Goal: Task Accomplishment & Management: Use online tool/utility

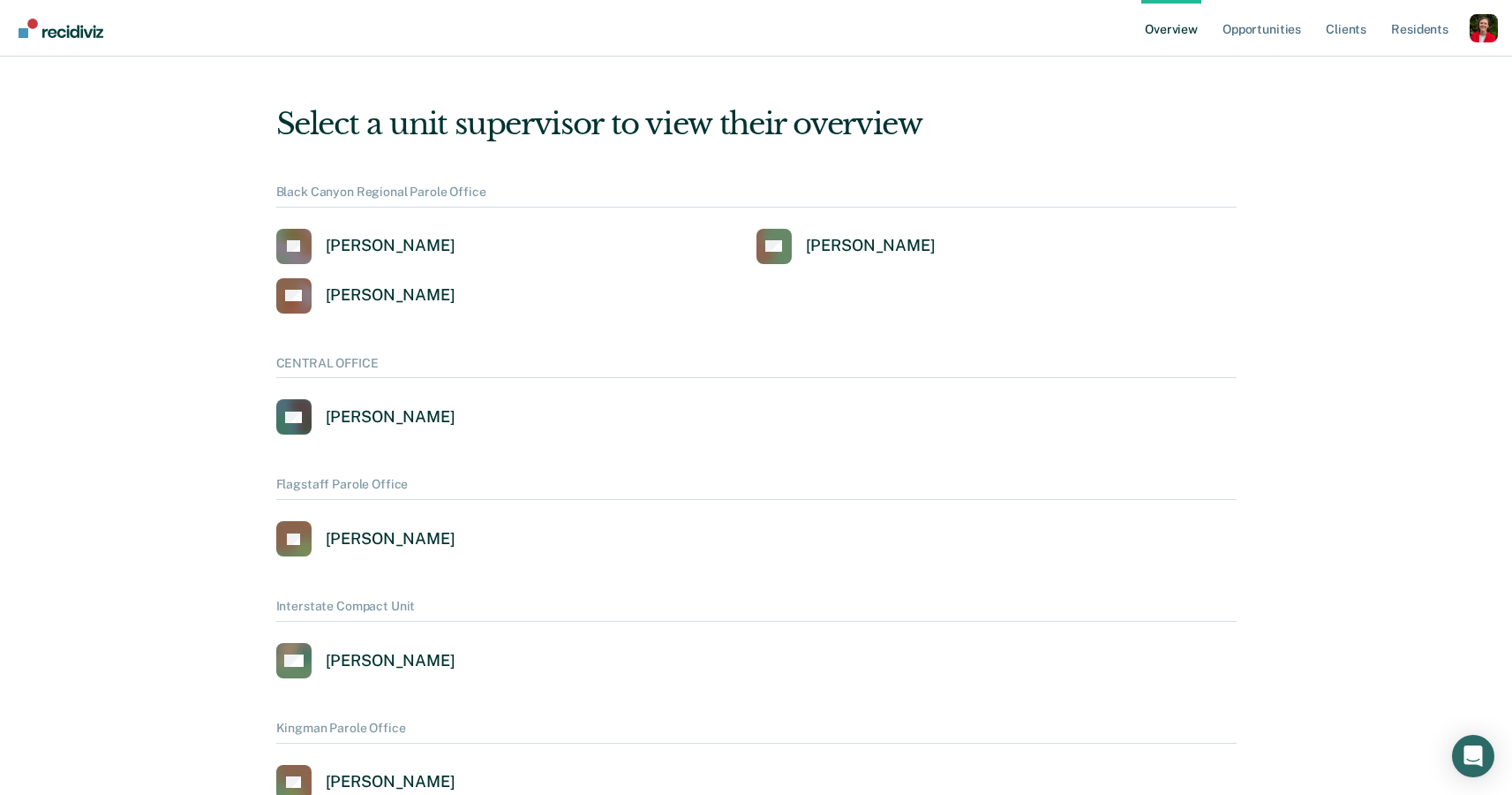
click at [1489, 15] on div "Profile dropdown button" at bounding box center [1483, 28] width 28 height 28
click at [1346, 68] on link "Profile" at bounding box center [1413, 71] width 143 height 15
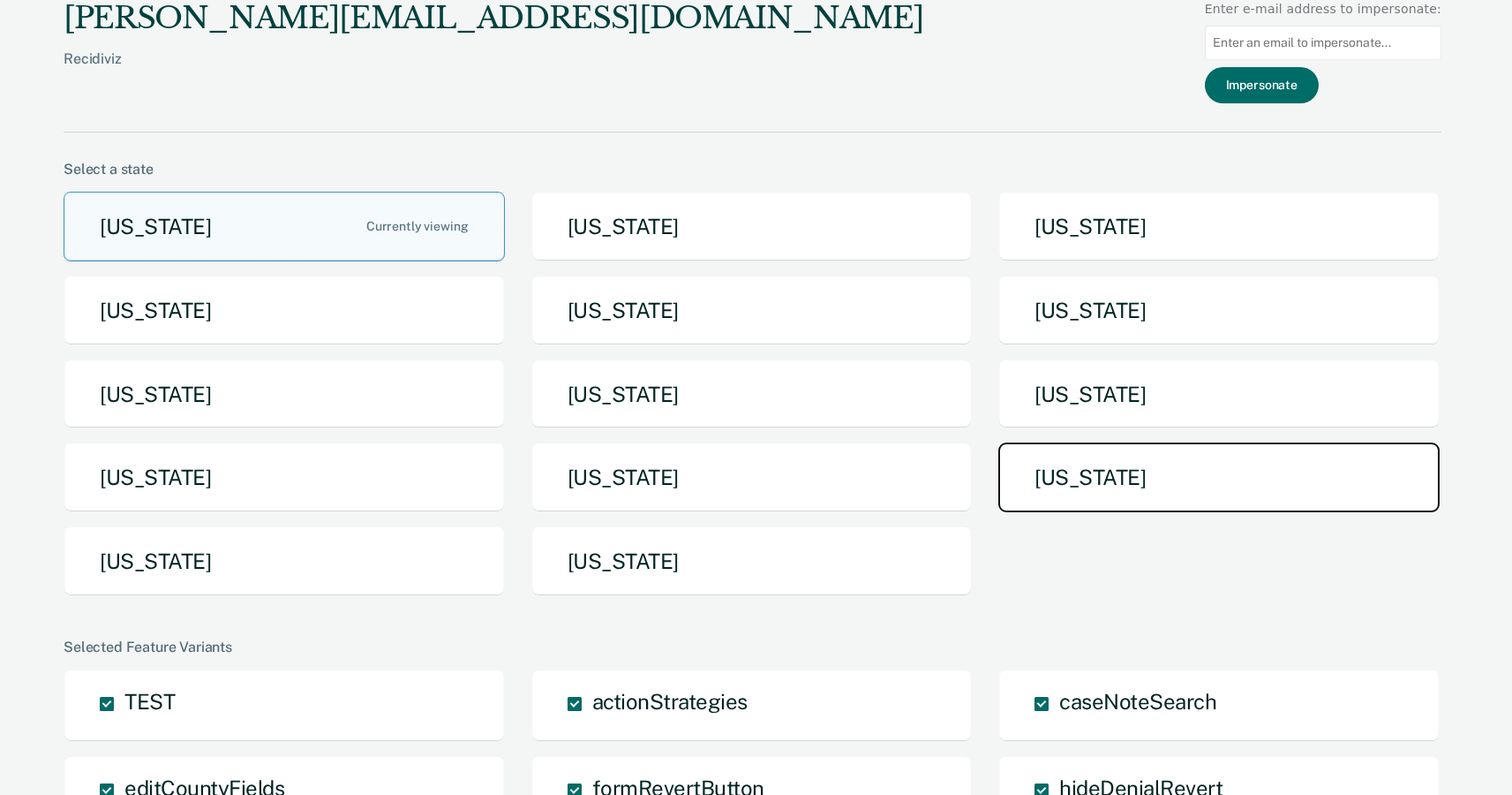
click at [1055, 464] on button "[US_STATE]" at bounding box center [1218, 477] width 441 height 69
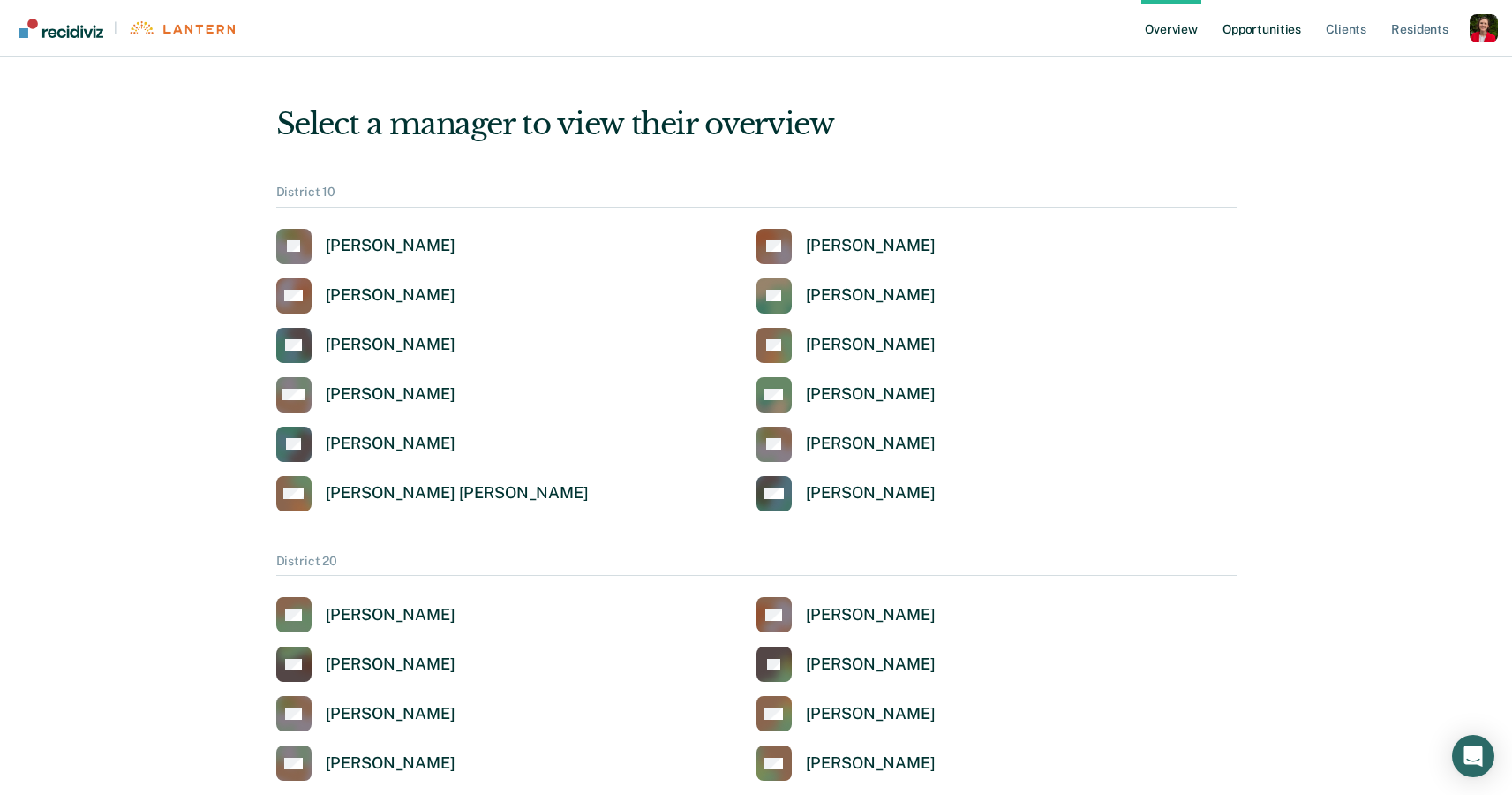
click at [1292, 21] on link "Opportunities" at bounding box center [1261, 28] width 86 height 57
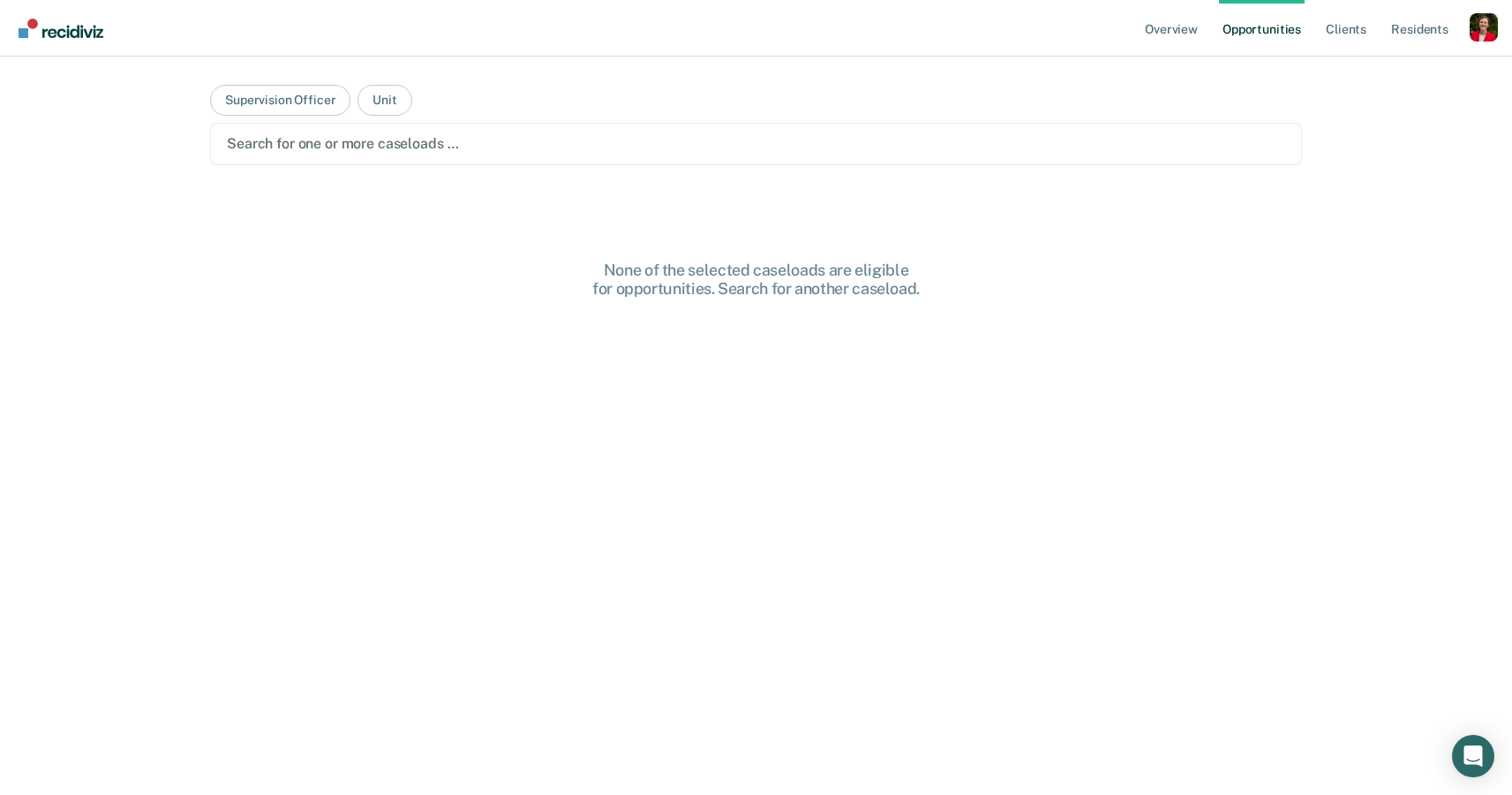
click at [312, 143] on div at bounding box center [755, 143] width 1058 height 20
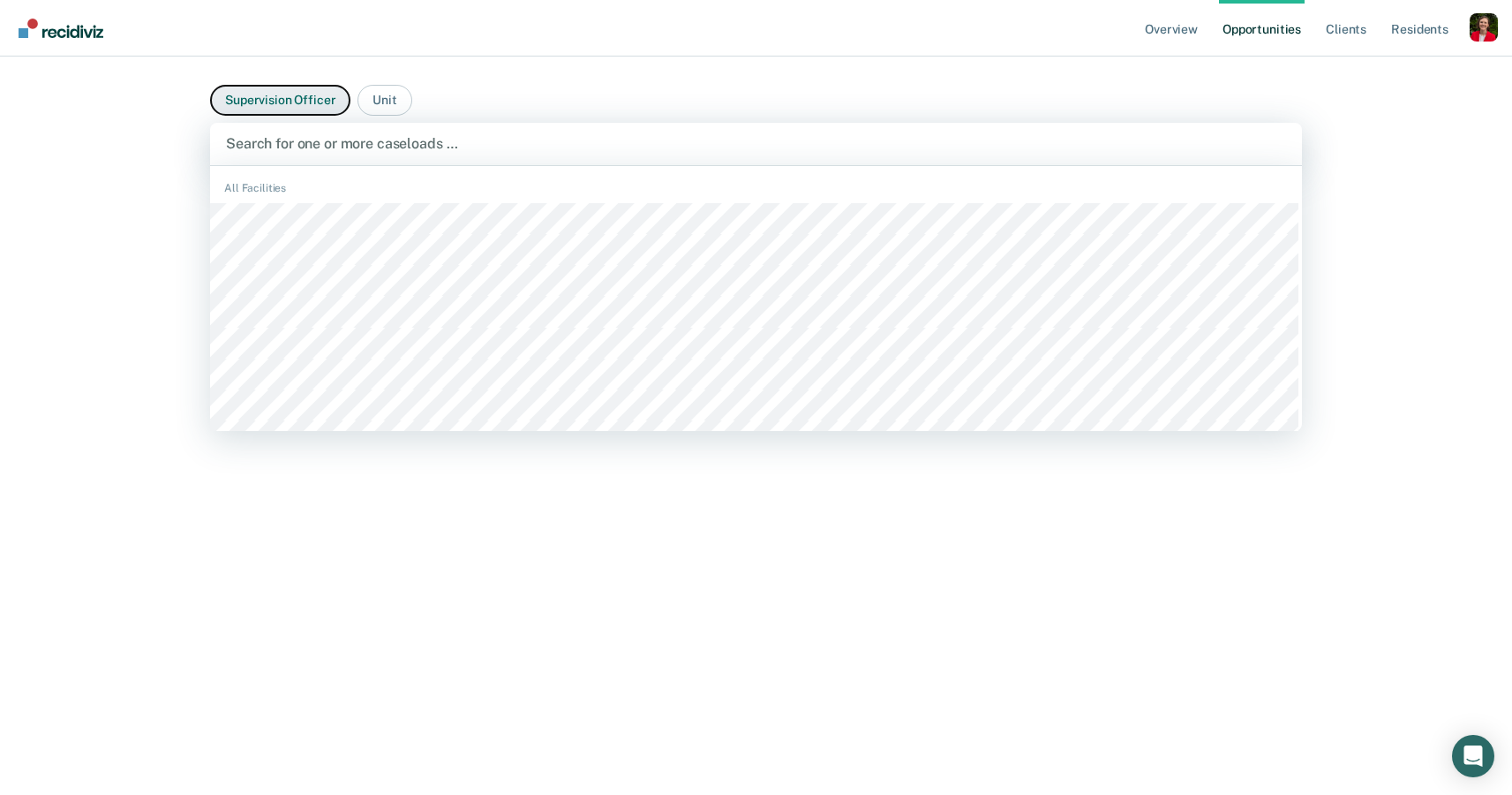
click at [265, 107] on button "Supervision Officer" at bounding box center [280, 100] width 141 height 31
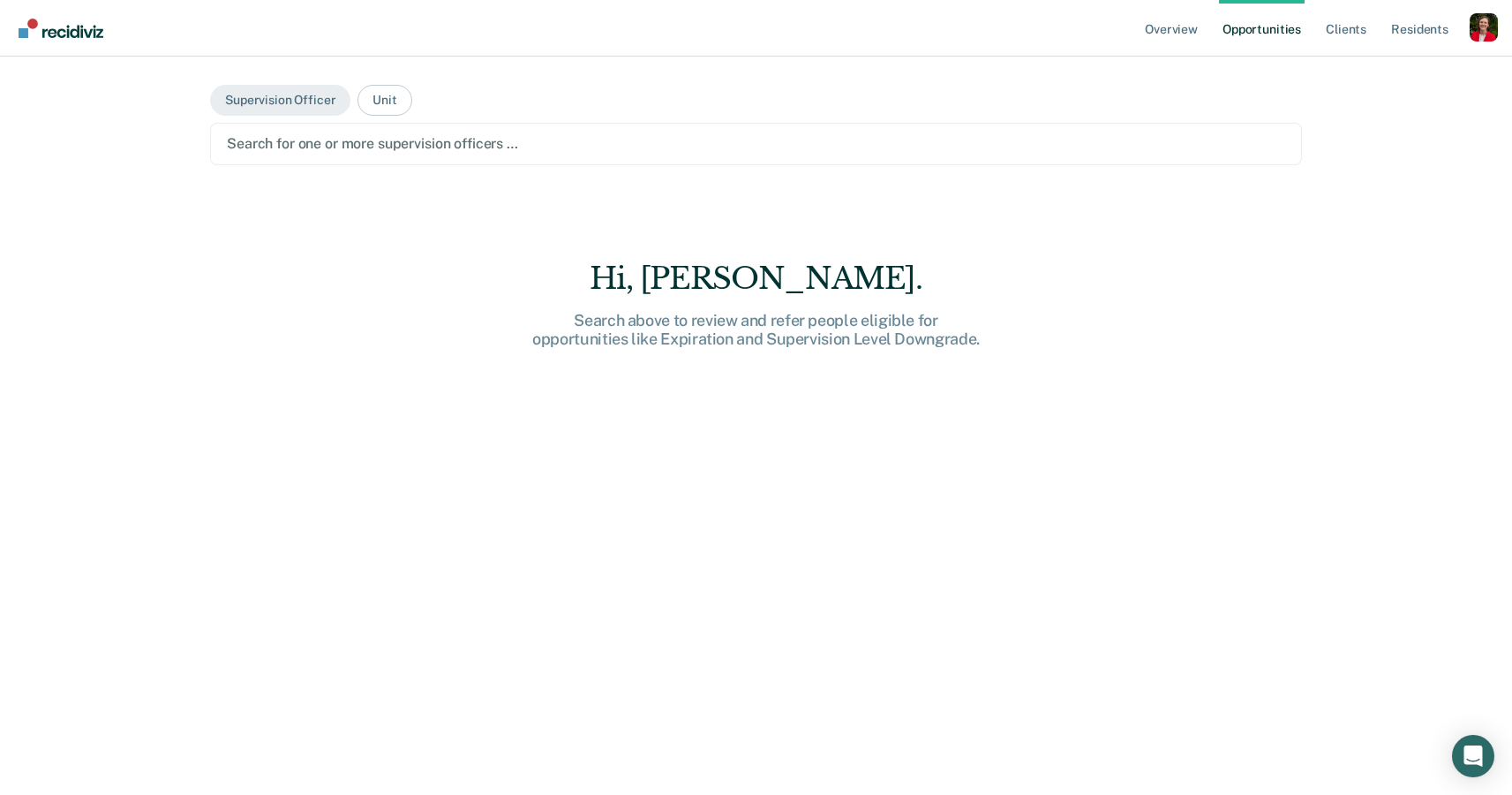
click at [309, 148] on div at bounding box center [755, 143] width 1058 height 20
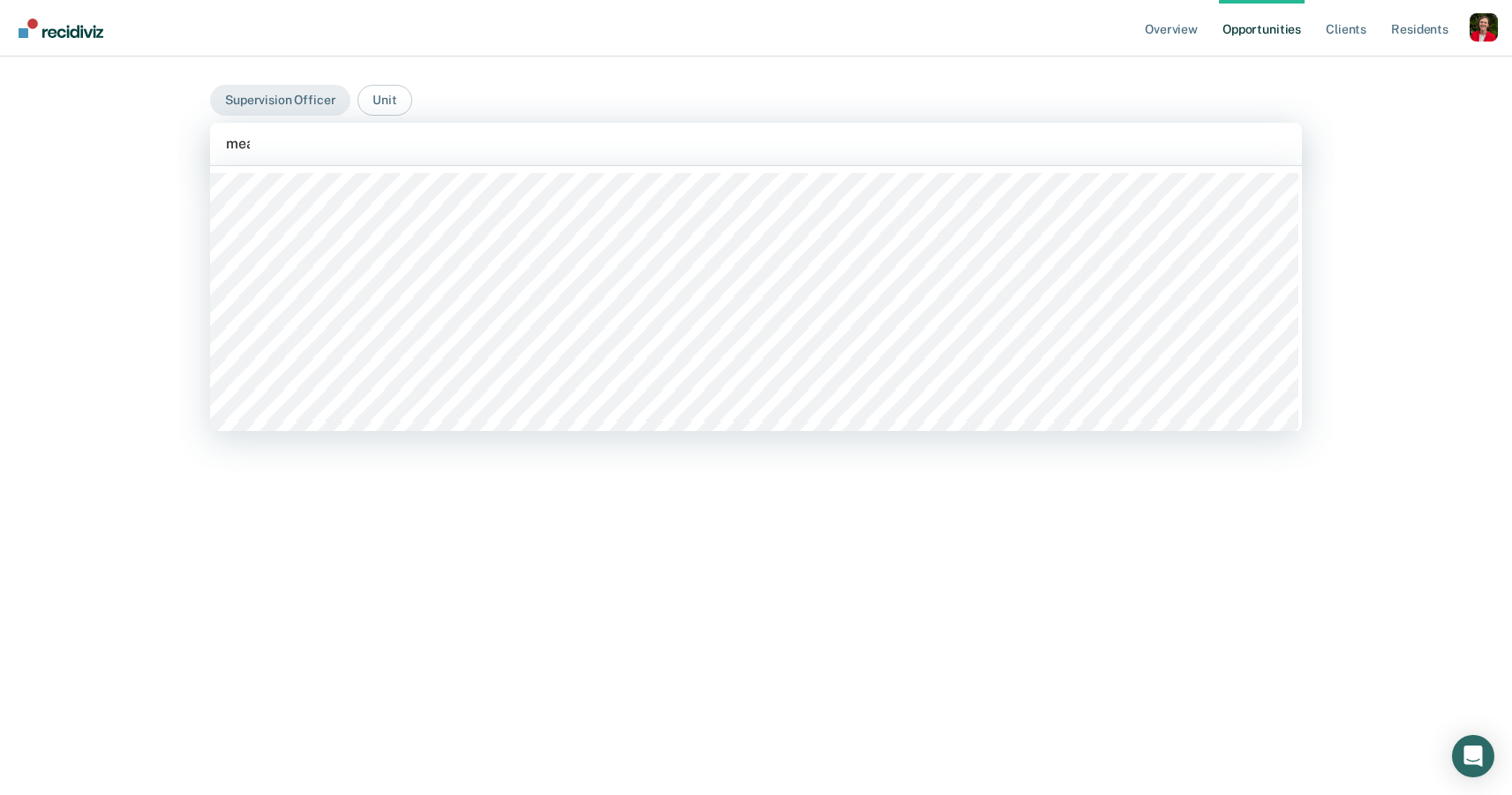
type input "meal"
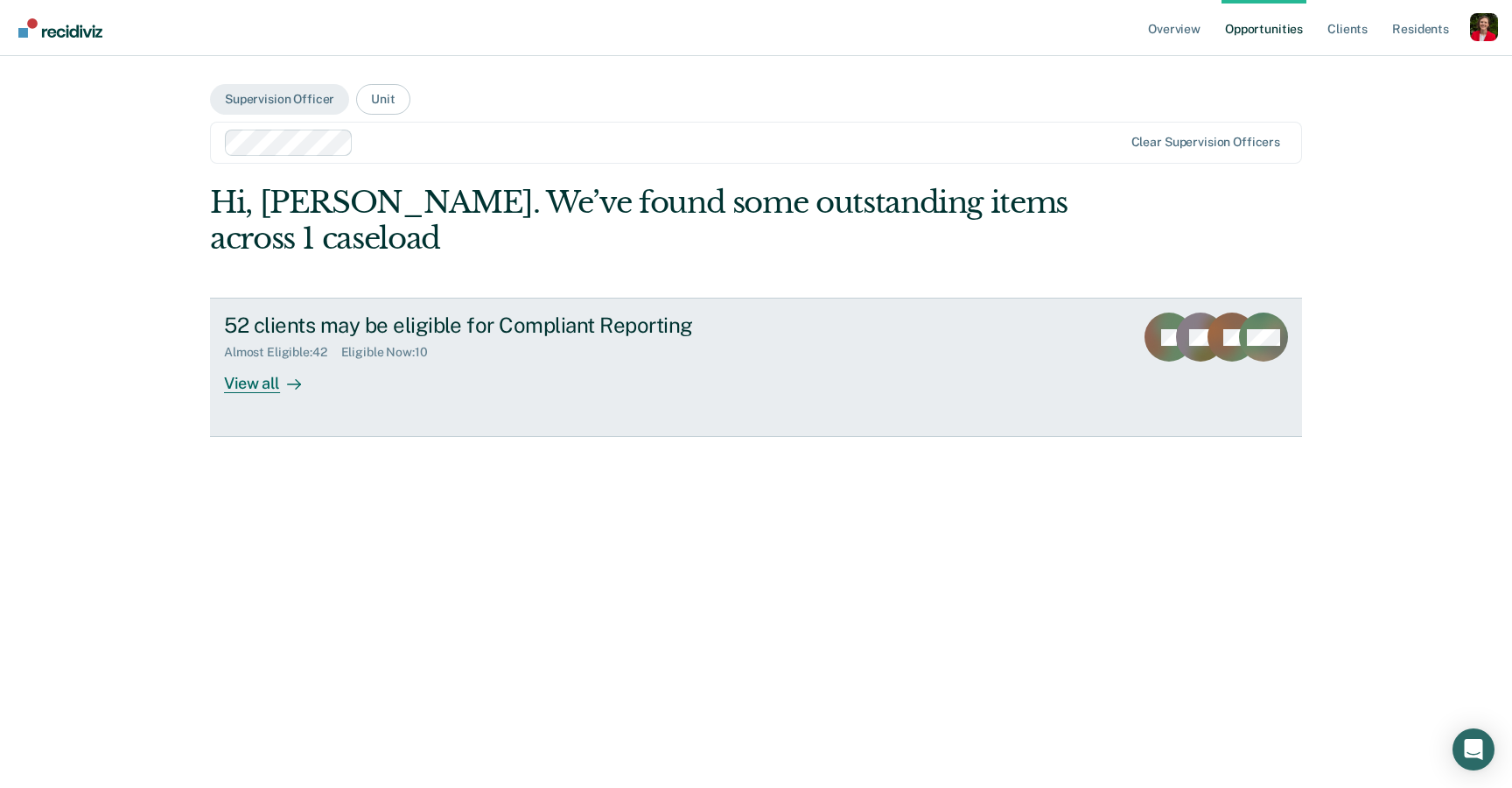
click at [340, 394] on link "52 clients may be eligible for Compliant Reporting Almost Eligible : 42 Eligibl…" at bounding box center [756, 367] width 1092 height 138
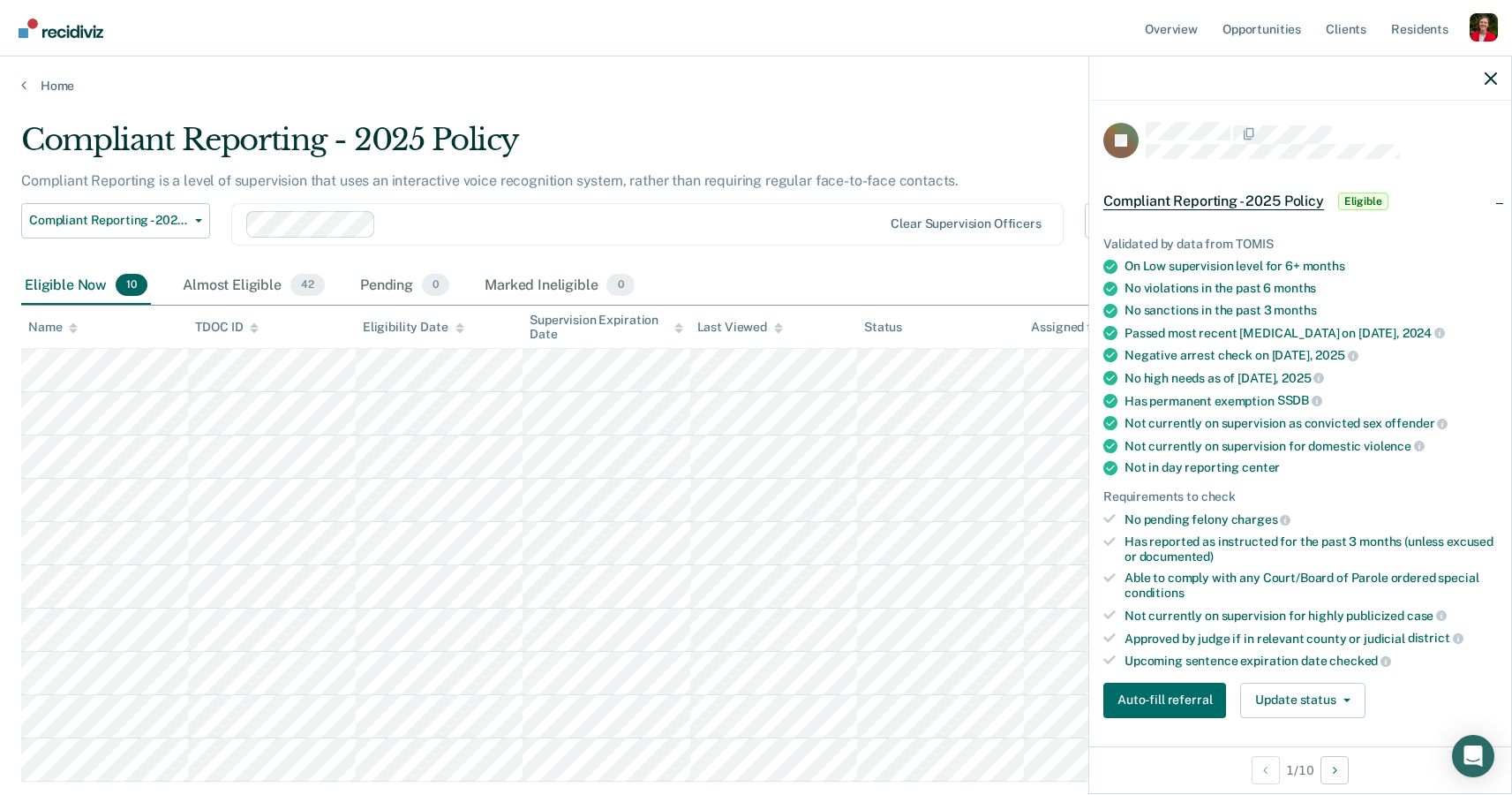
click at [791, 155] on div "Compliant Reporting - 2025 Policy" at bounding box center [587, 146] width 1134 height 50
click at [680, 78] on link "Home" at bounding box center [756, 86] width 1470 height 15
